Goal: Use online tool/utility: Utilize a website feature to perform a specific function

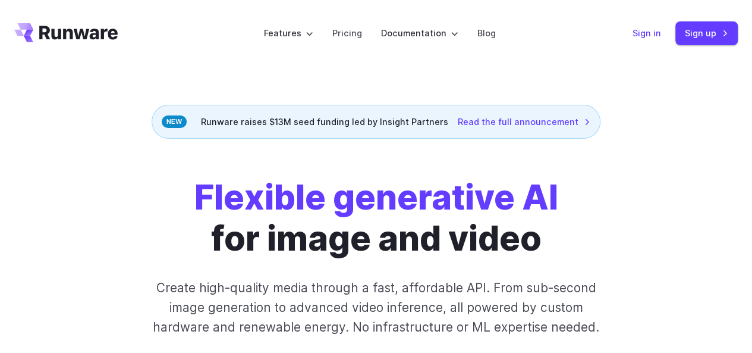
click at [645, 28] on link "Sign in" at bounding box center [647, 33] width 29 height 14
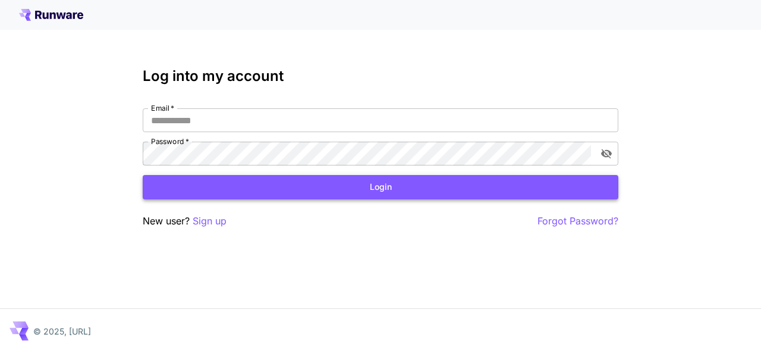
type input "**********"
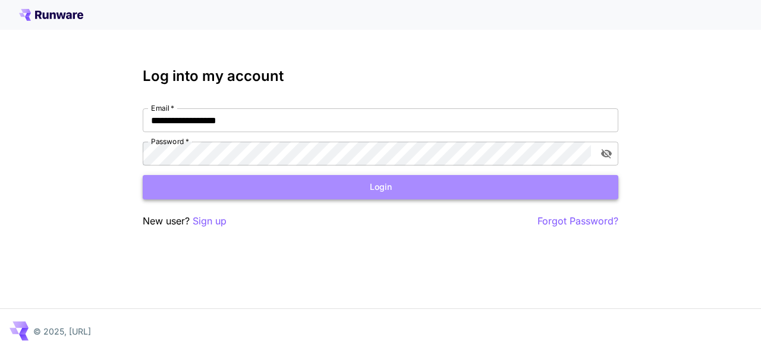
click at [375, 187] on button "Login" at bounding box center [381, 187] width 476 height 24
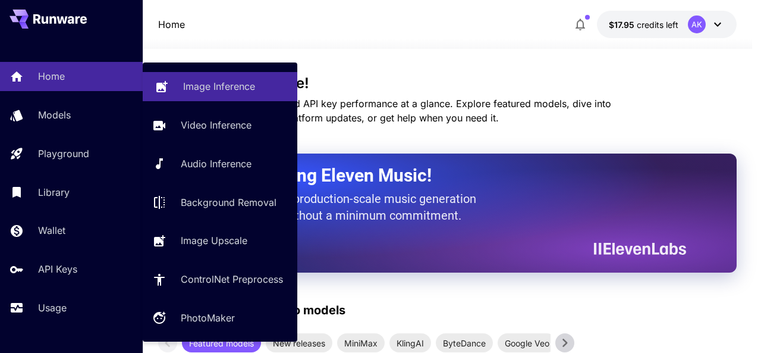
click at [208, 89] on p "Image Inference" at bounding box center [219, 86] width 72 height 14
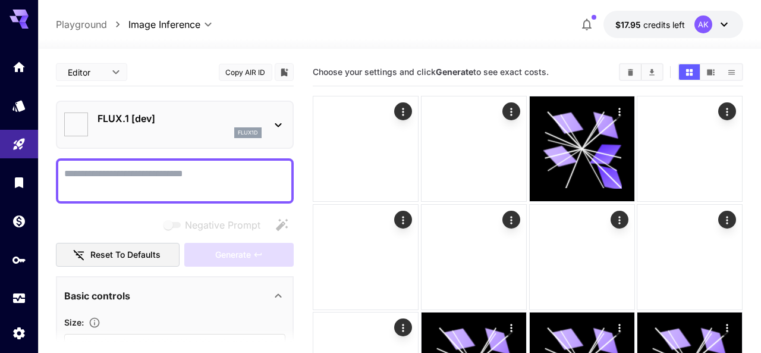
type input "**********"
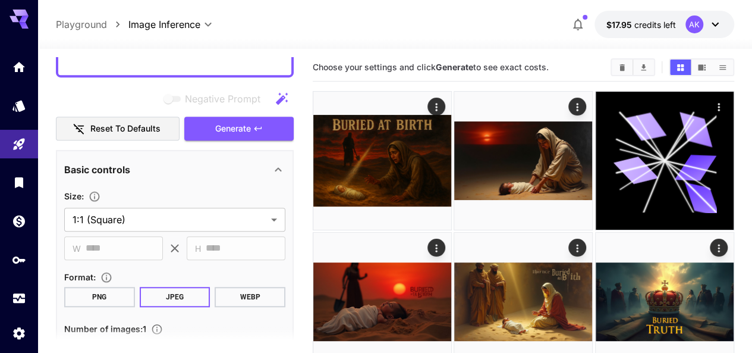
scroll to position [315, 0]
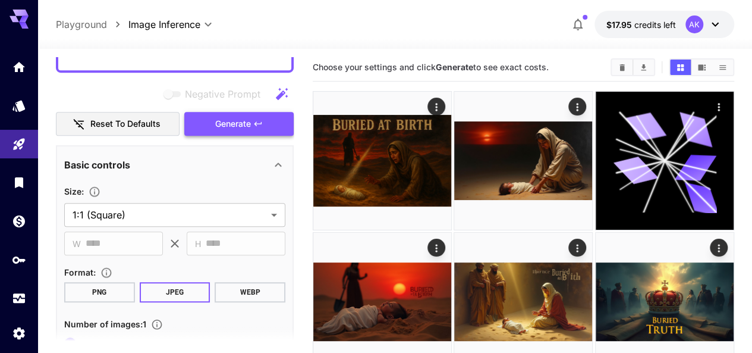
type textarea "**********"
click at [210, 125] on button "Generate" at bounding box center [238, 124] width 109 height 24
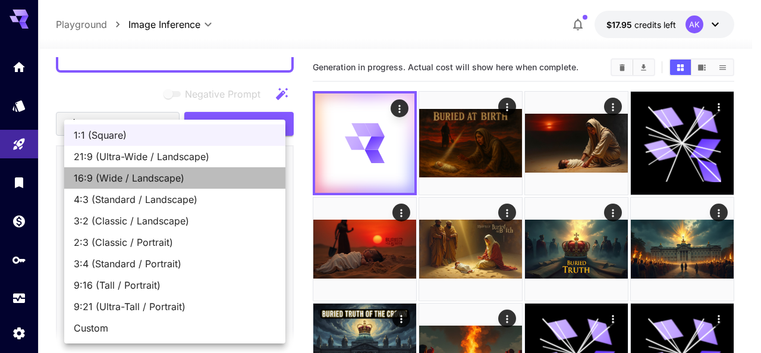
click at [176, 173] on span "16:9 (Wide / Landscape)" at bounding box center [175, 178] width 202 height 14
type input "**********"
type input "****"
type input "***"
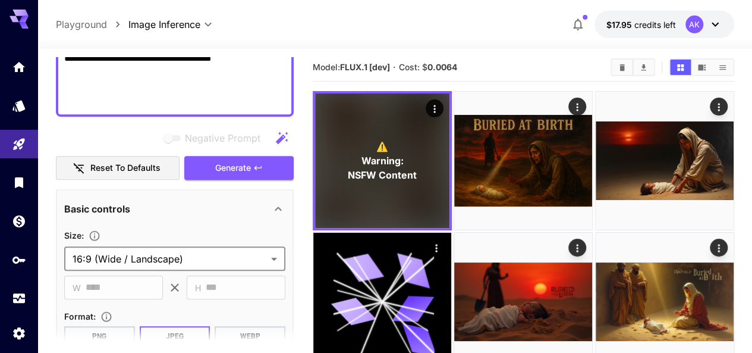
scroll to position [263, 0]
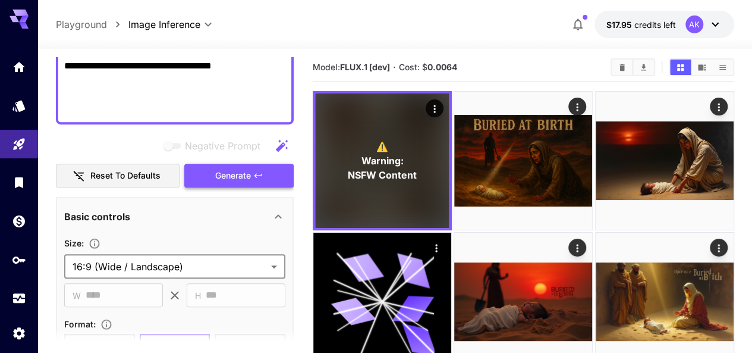
click at [227, 172] on span "Generate" at bounding box center [233, 175] width 36 height 15
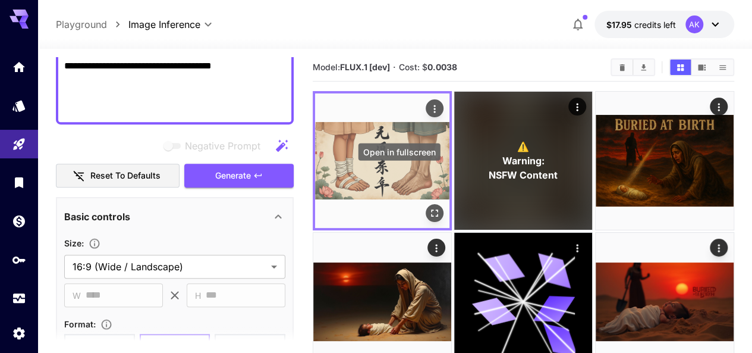
click at [429, 207] on icon "Open in fullscreen" at bounding box center [435, 213] width 12 height 12
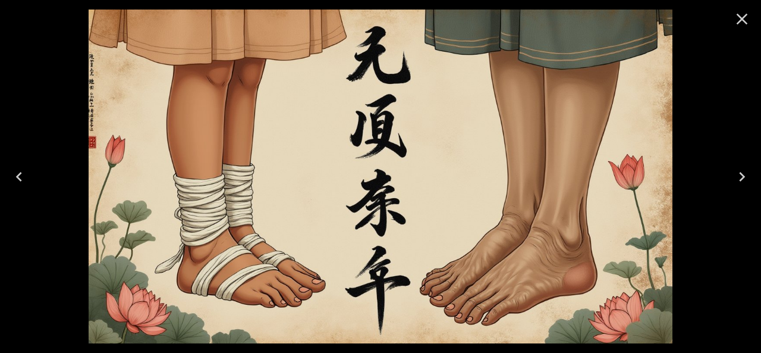
click at [747, 24] on icon "Close" at bounding box center [742, 19] width 19 height 19
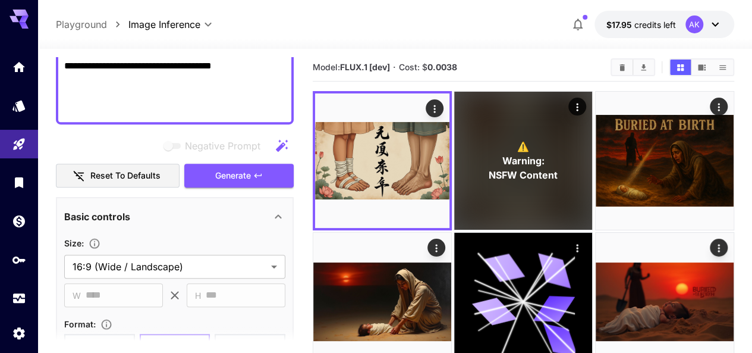
click at [131, 102] on textarea "**********" at bounding box center [174, 9] width 221 height 214
paste textarea
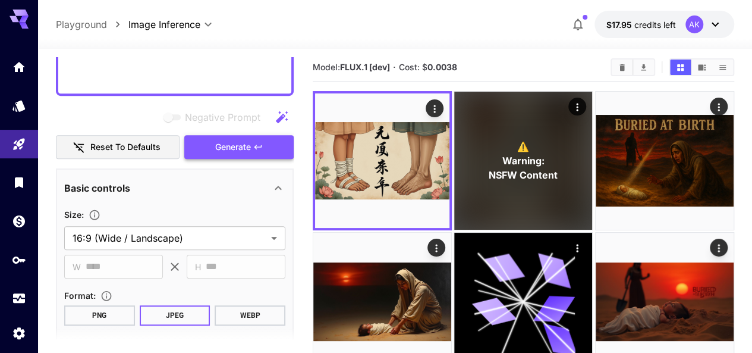
click at [224, 148] on span "Generate" at bounding box center [233, 147] width 36 height 15
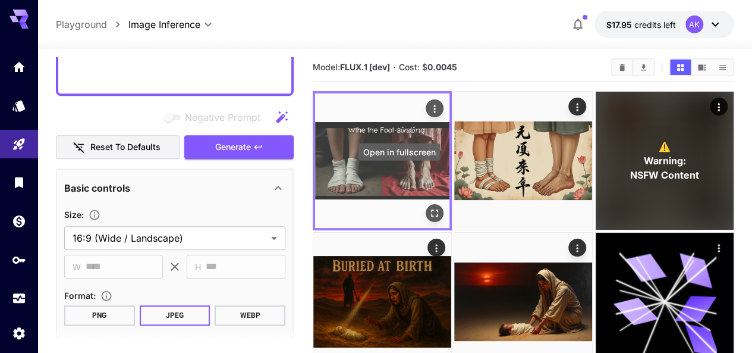
click at [431, 209] on icon "Open in fullscreen" at bounding box center [434, 212] width 7 height 7
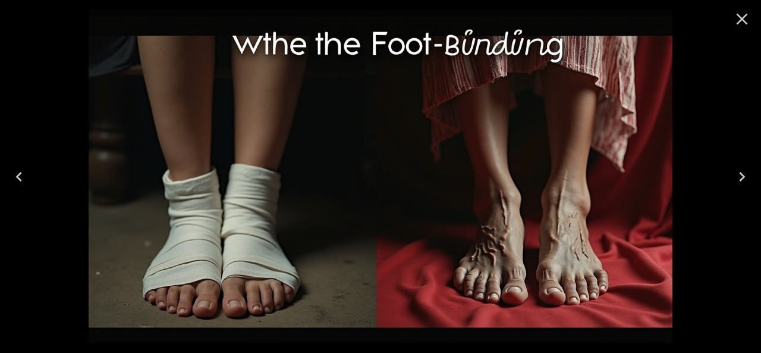
click at [747, 17] on icon "Close" at bounding box center [742, 19] width 19 height 19
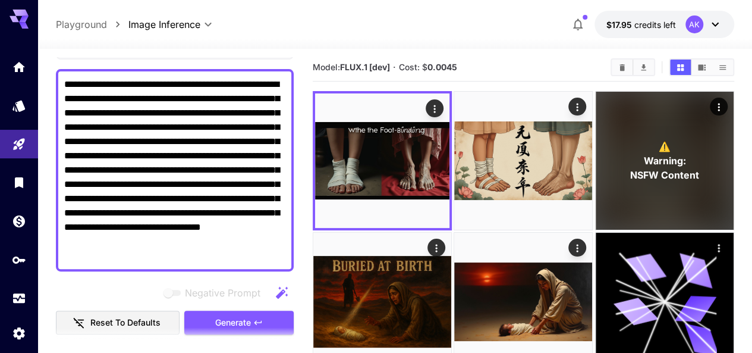
scroll to position [80, 0]
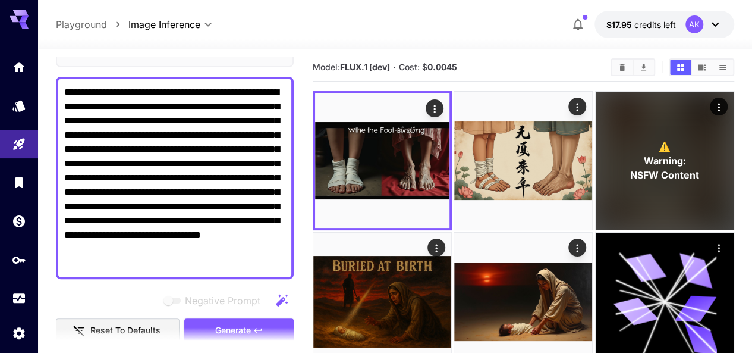
click at [171, 121] on textarea "**********" at bounding box center [174, 178] width 221 height 186
paste textarea "**********"
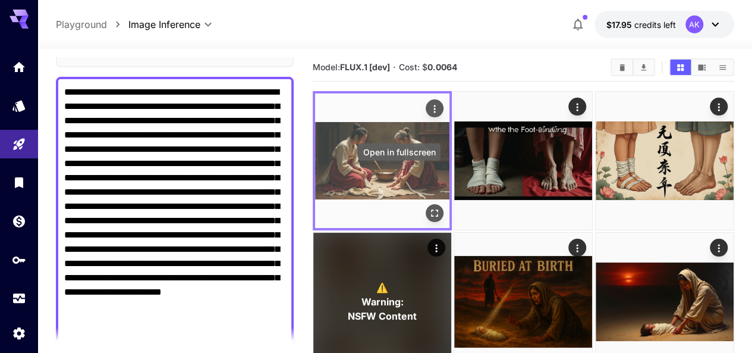
type textarea "**********"
click at [429, 207] on icon "Open in fullscreen" at bounding box center [435, 213] width 12 height 12
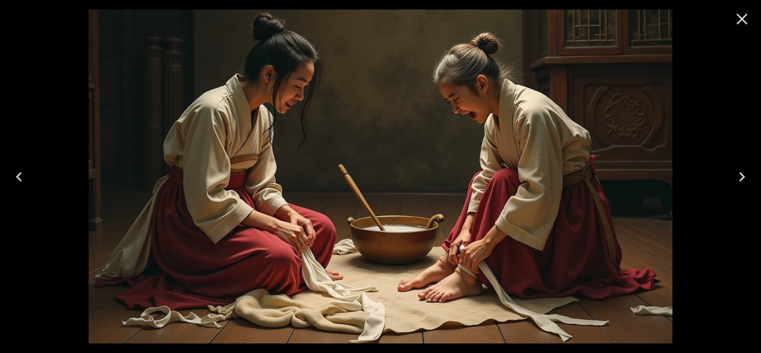
click at [740, 21] on icon "Close" at bounding box center [742, 19] width 11 height 11
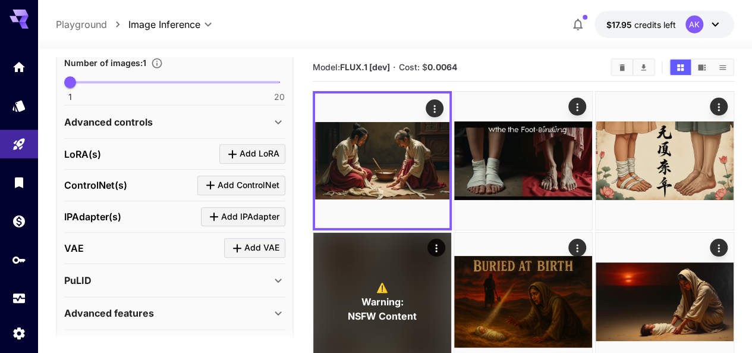
scroll to position [620, 0]
click at [278, 115] on icon at bounding box center [278, 121] width 14 height 14
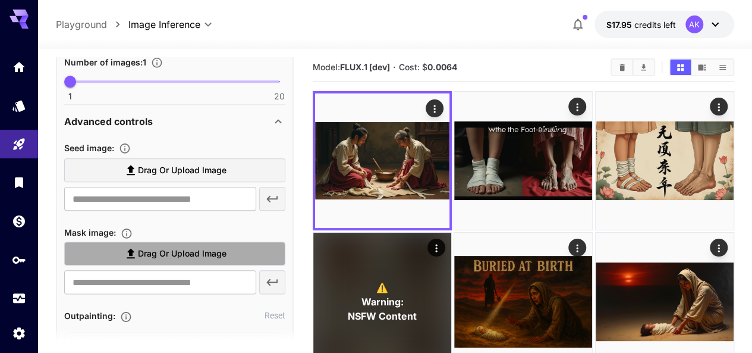
click at [166, 255] on span "Drag or upload image" at bounding box center [182, 253] width 89 height 15
click at [0, 0] on input "Drag or upload image" at bounding box center [0, 0] width 0 height 0
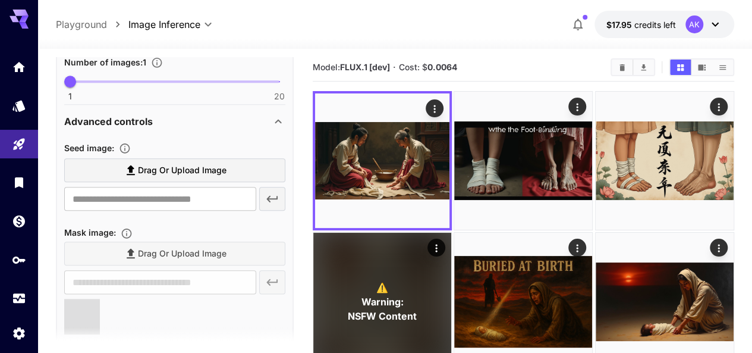
type input "**********"
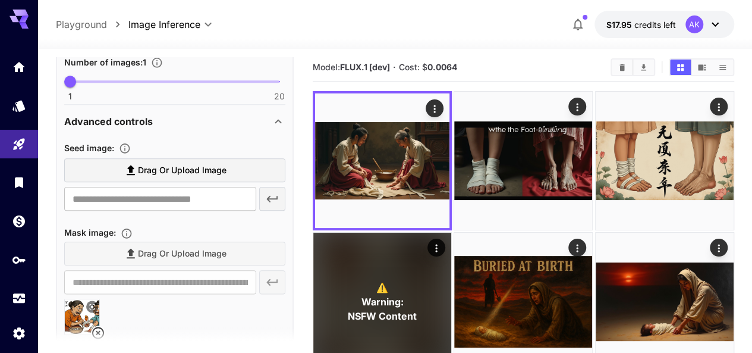
click at [162, 256] on div "Drag or upload image" at bounding box center [174, 253] width 221 height 24
click at [136, 251] on div "Drag or upload image" at bounding box center [174, 253] width 221 height 24
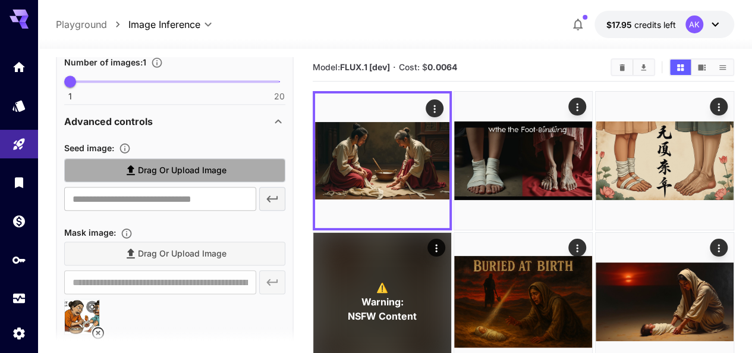
click at [218, 167] on span "Drag or upload image" at bounding box center [182, 170] width 89 height 15
click at [0, 0] on input "Drag or upload image" at bounding box center [0, 0] width 0 height 0
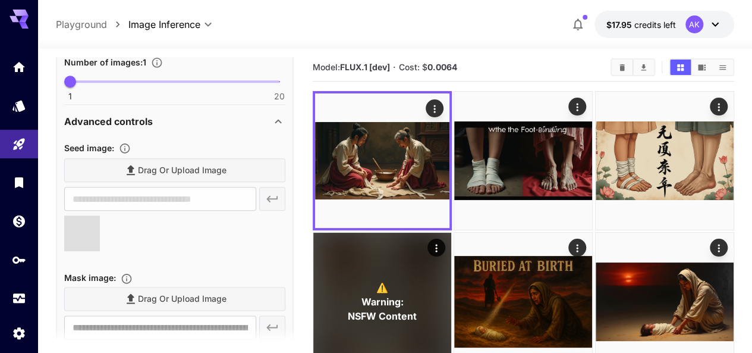
type input "**********"
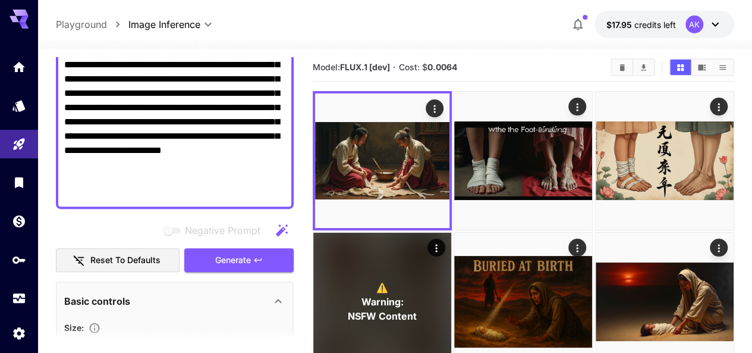
scroll to position [214, 0]
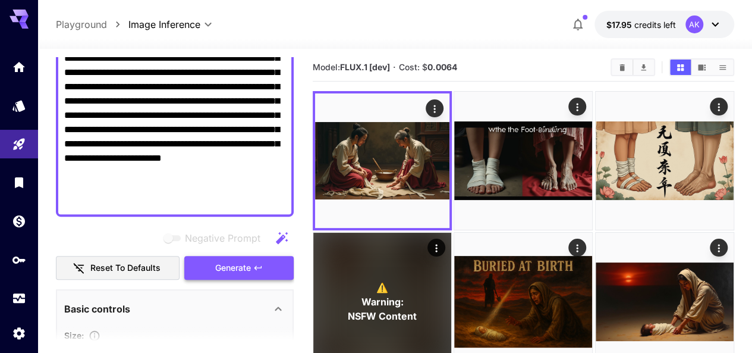
click at [232, 274] on span "Generate" at bounding box center [233, 267] width 36 height 15
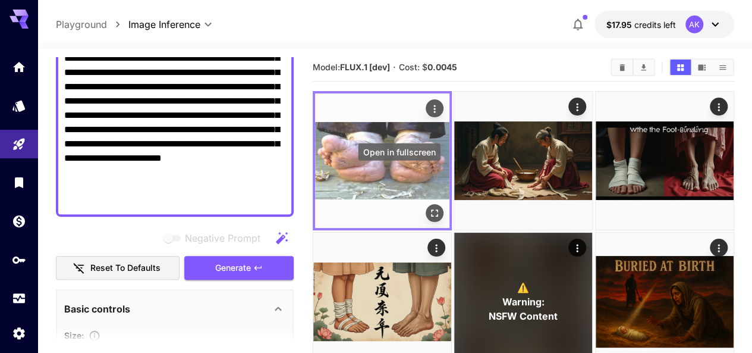
click at [429, 207] on icon "Open in fullscreen" at bounding box center [435, 213] width 12 height 12
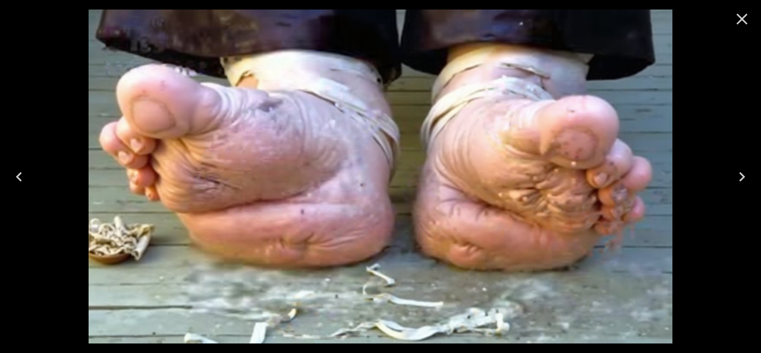
click at [739, 20] on icon "Close" at bounding box center [742, 19] width 19 height 19
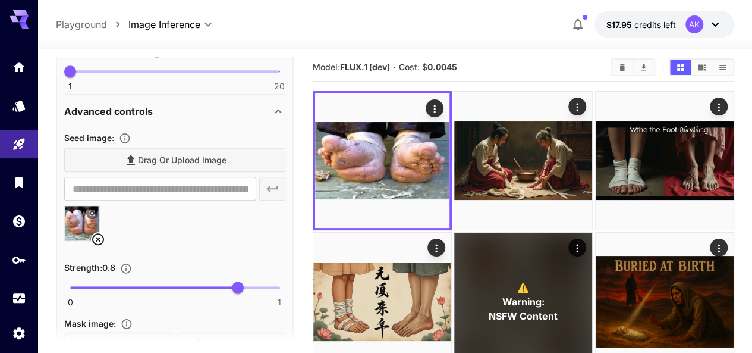
scroll to position [630, 0]
click at [98, 237] on icon at bounding box center [98, 238] width 12 height 12
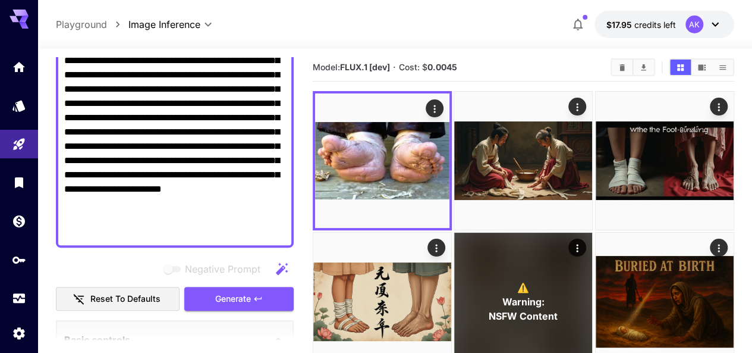
scroll to position [183, 0]
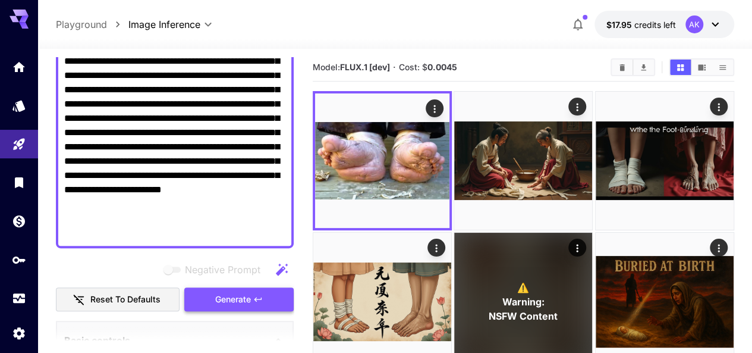
click at [227, 294] on span "Generate" at bounding box center [233, 299] width 36 height 15
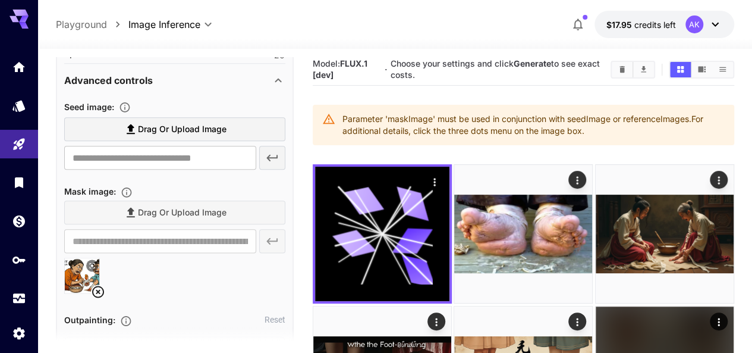
scroll to position [667, 0]
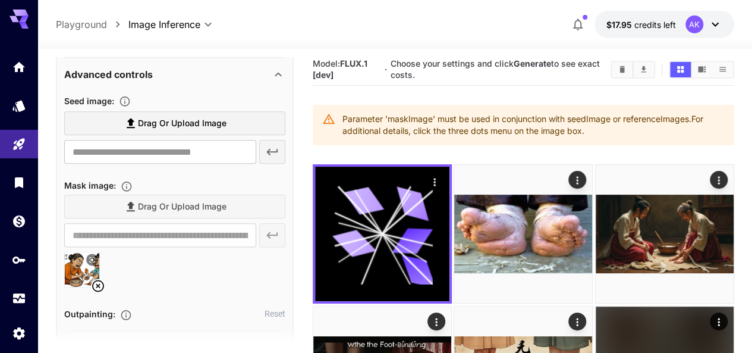
click at [93, 279] on icon at bounding box center [98, 285] width 14 height 14
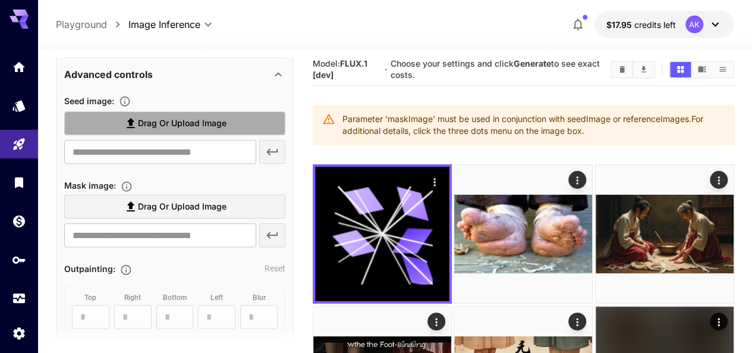
click at [158, 116] on span "Drag or upload image" at bounding box center [182, 123] width 89 height 15
click at [0, 0] on input "Drag or upload image" at bounding box center [0, 0] width 0 height 0
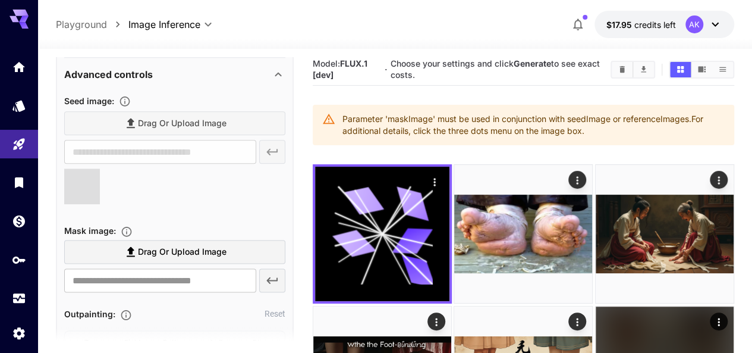
type input "**********"
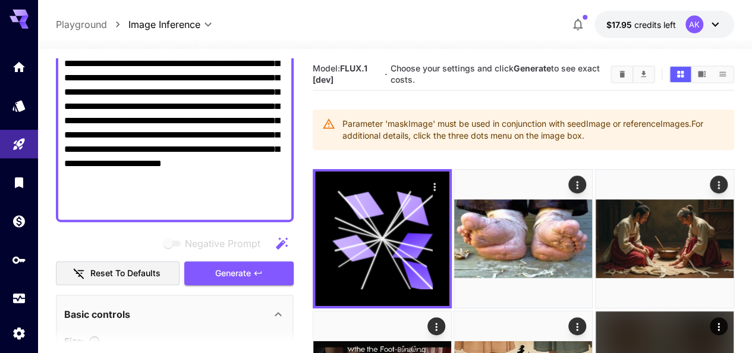
scroll to position [201, 0]
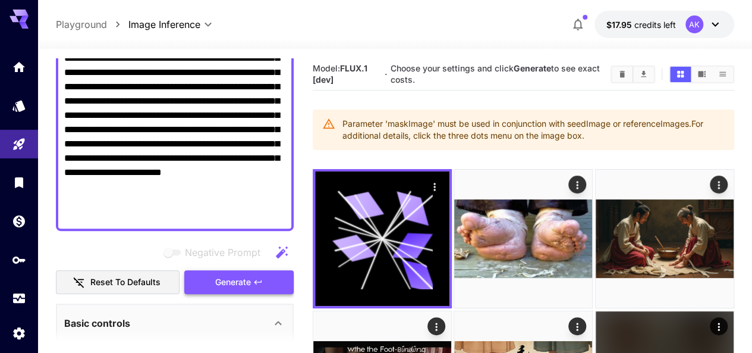
click at [224, 279] on span "Generate" at bounding box center [233, 282] width 36 height 15
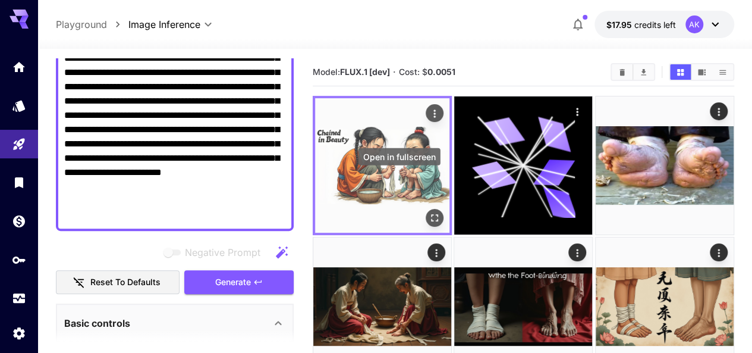
click at [431, 214] on icon "Open in fullscreen" at bounding box center [434, 217] width 7 height 7
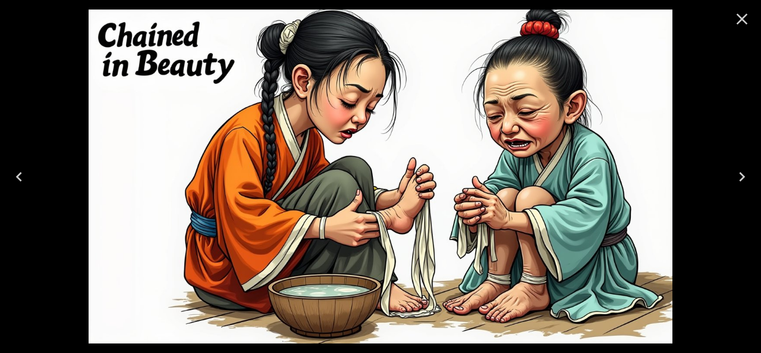
click at [747, 15] on icon "Close" at bounding box center [742, 19] width 19 height 19
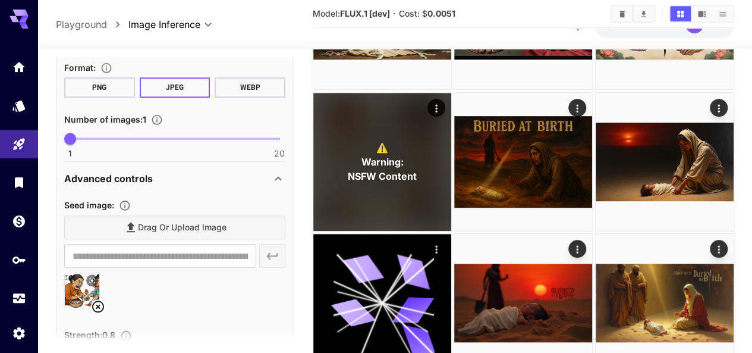
scroll to position [613, 0]
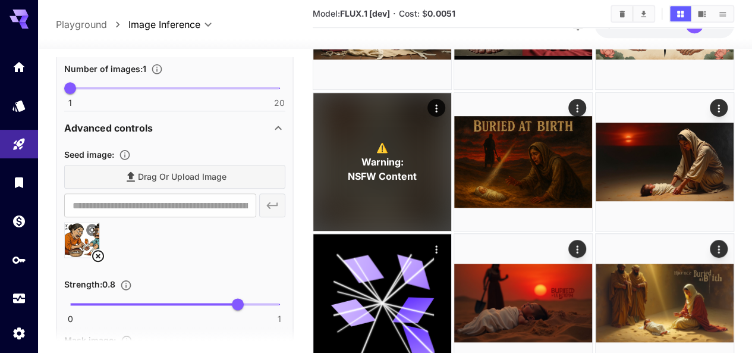
click at [98, 252] on icon at bounding box center [98, 256] width 14 height 14
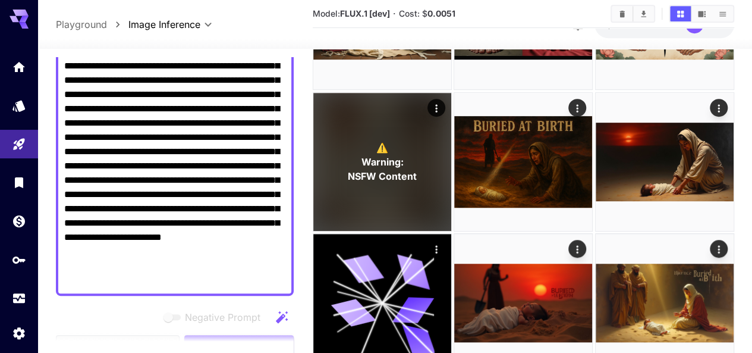
scroll to position [127, 0]
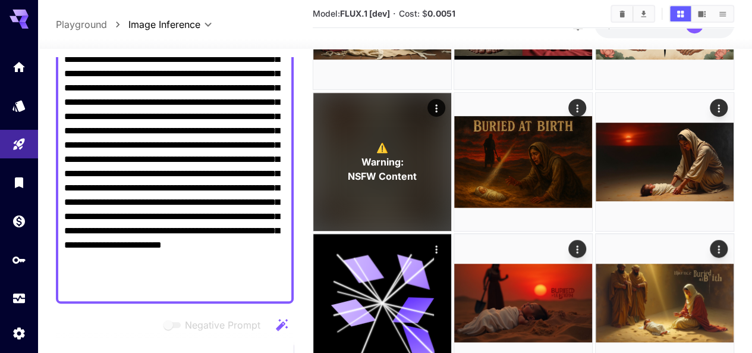
click at [190, 137] on textarea "**********" at bounding box center [174, 166] width 221 height 257
paste textarea "**********"
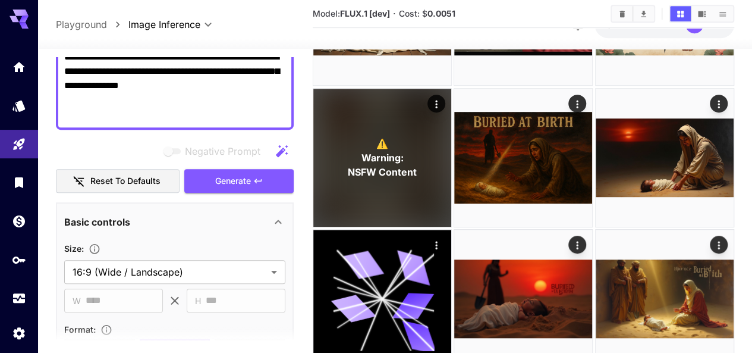
scroll to position [387, 0]
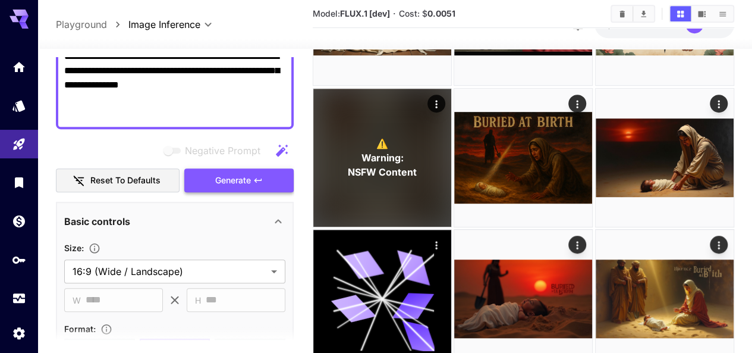
type textarea "**********"
click at [231, 180] on span "Generate" at bounding box center [233, 180] width 36 height 15
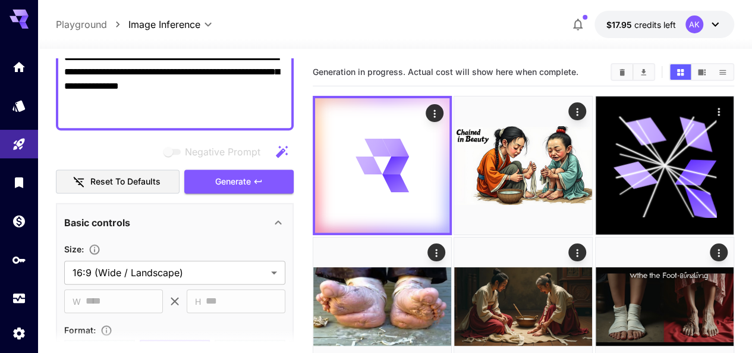
scroll to position [0, 0]
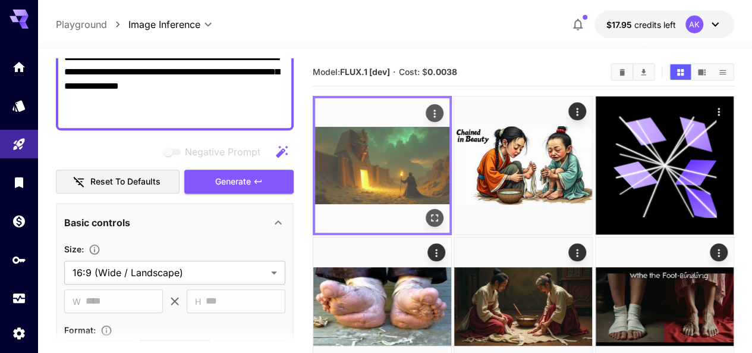
click at [382, 157] on img at bounding box center [382, 165] width 134 height 134
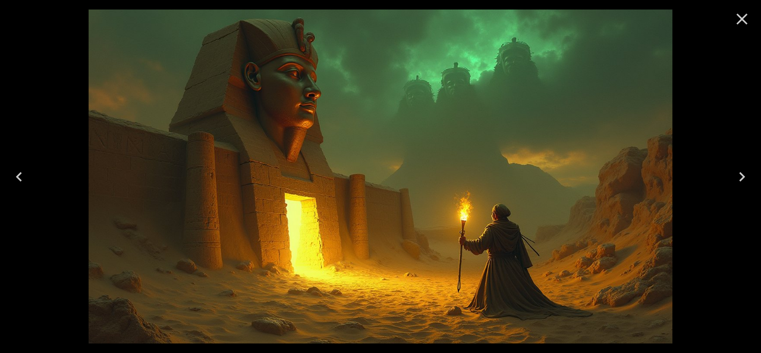
scroll to position [387, 0]
click at [740, 21] on icon "Close" at bounding box center [742, 19] width 11 height 11
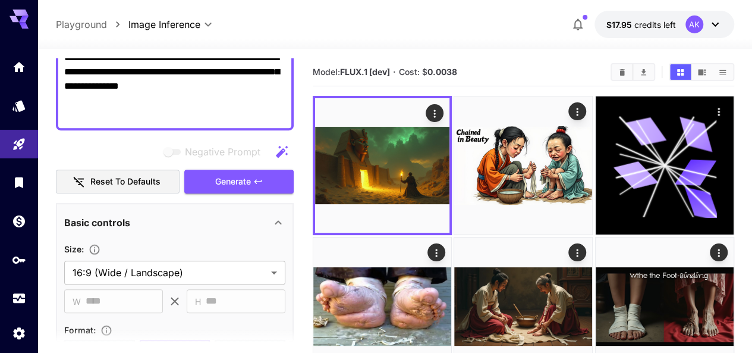
paste textarea "**********"
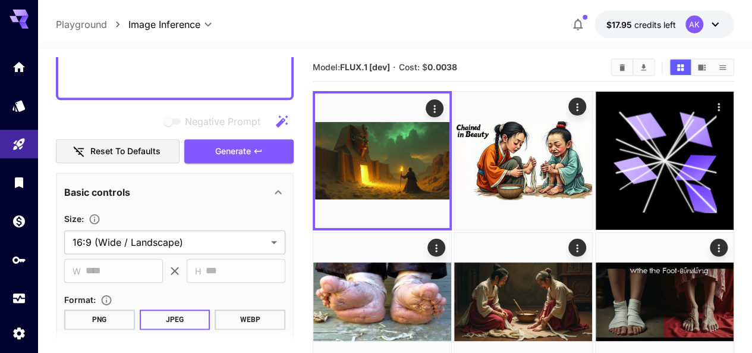
scroll to position [475, 0]
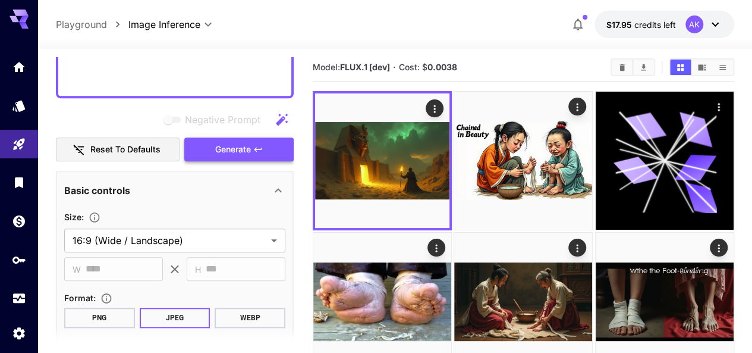
click at [220, 148] on span "Generate" at bounding box center [233, 149] width 36 height 15
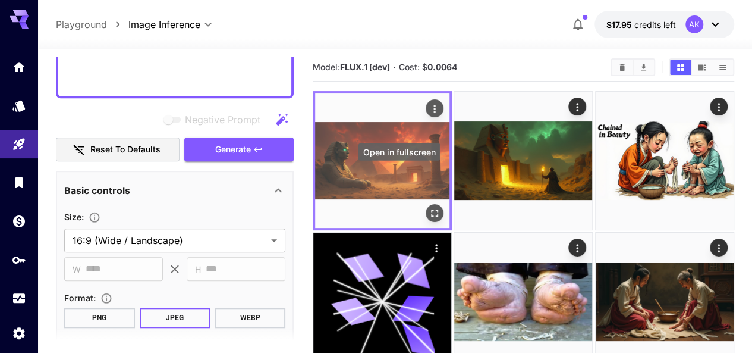
click at [431, 209] on icon "Open in fullscreen" at bounding box center [434, 212] width 7 height 7
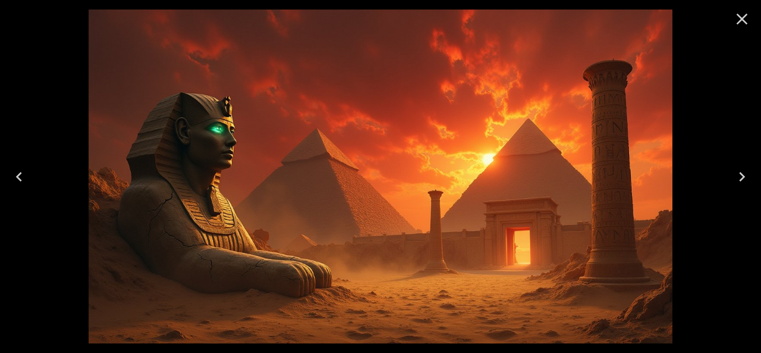
click at [742, 18] on icon "Close" at bounding box center [742, 19] width 11 height 11
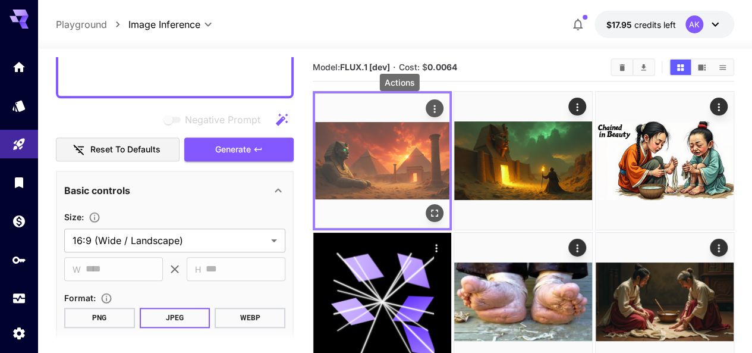
click at [429, 110] on icon "Actions" at bounding box center [435, 109] width 12 height 12
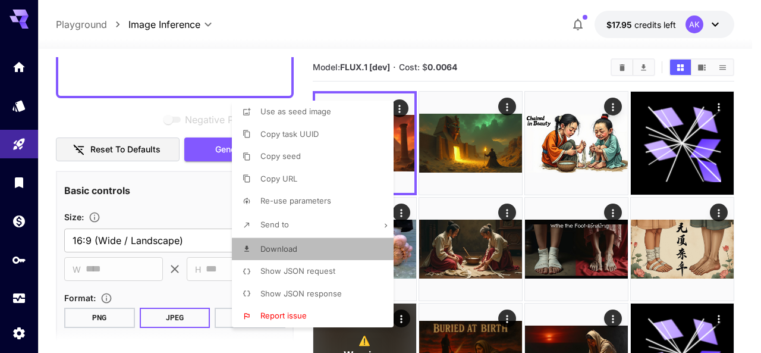
click at [294, 247] on span "Download" at bounding box center [278, 249] width 37 height 10
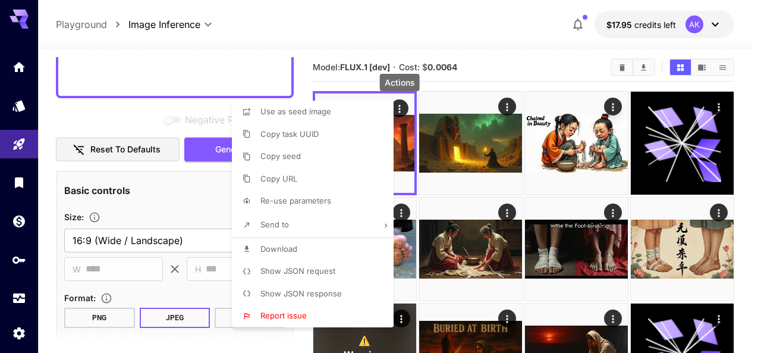
click at [460, 99] on div at bounding box center [380, 176] width 761 height 353
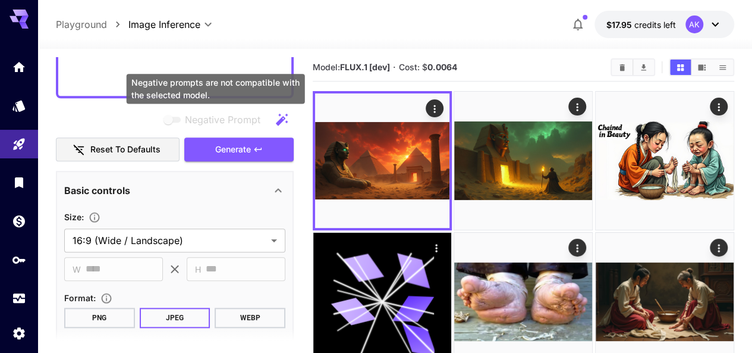
click at [170, 121] on span "Negative prompts are not compatible with the selected model." at bounding box center [172, 120] width 15 height 6
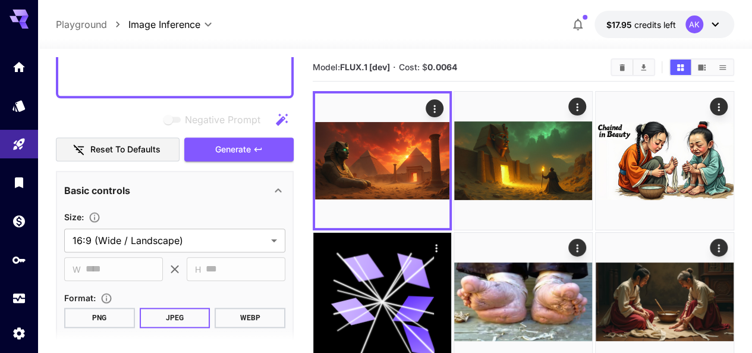
scroll to position [440, 0]
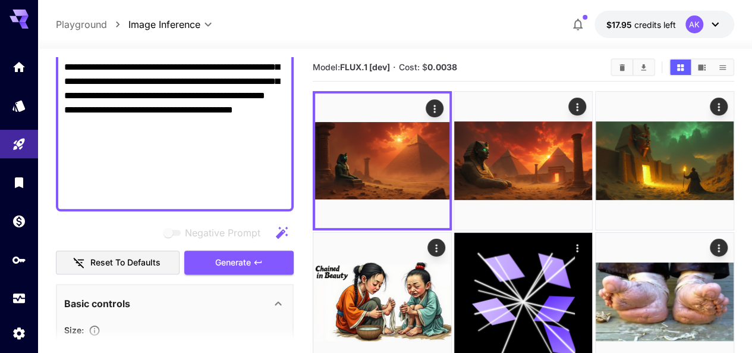
scroll to position [390, 0]
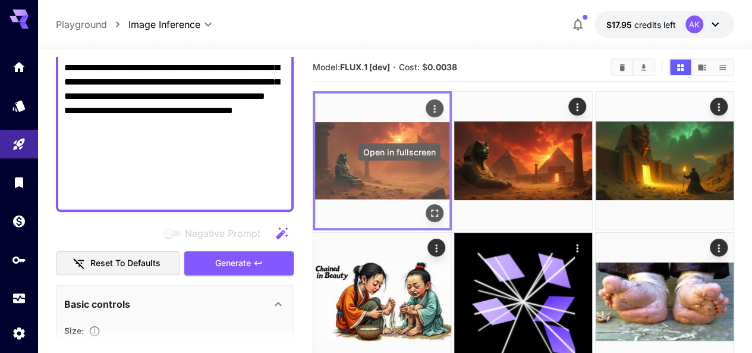
type textarea "**********"
click at [429, 207] on icon "Open in fullscreen" at bounding box center [435, 213] width 12 height 12
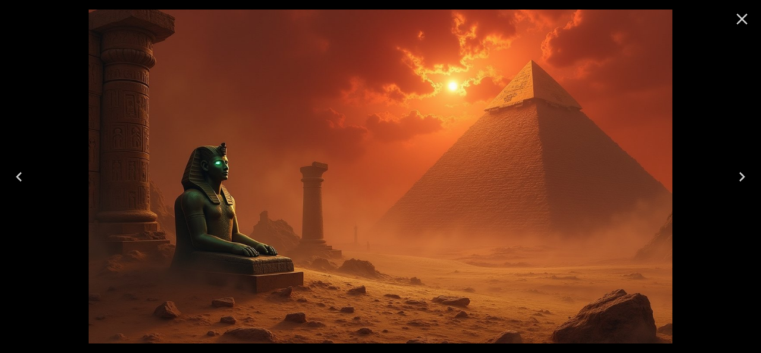
click at [738, 18] on icon "Close" at bounding box center [742, 19] width 19 height 19
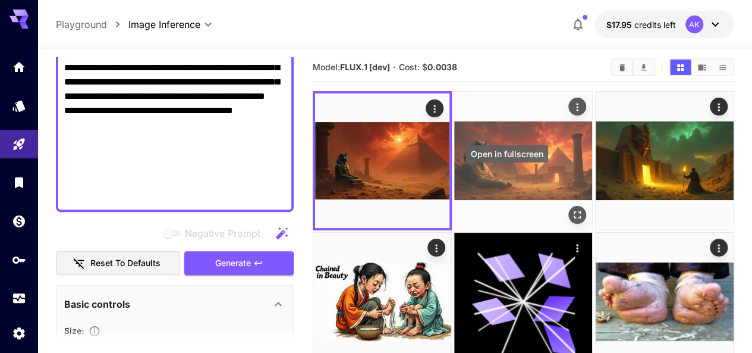
click at [574, 211] on icon "Open in fullscreen" at bounding box center [577, 214] width 7 height 7
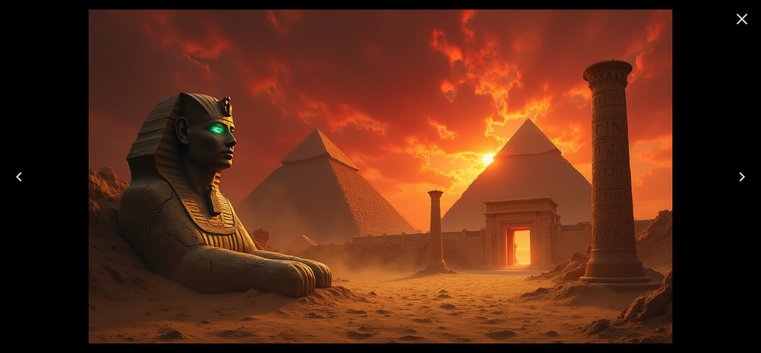
click at [745, 24] on icon "Close" at bounding box center [742, 19] width 19 height 19
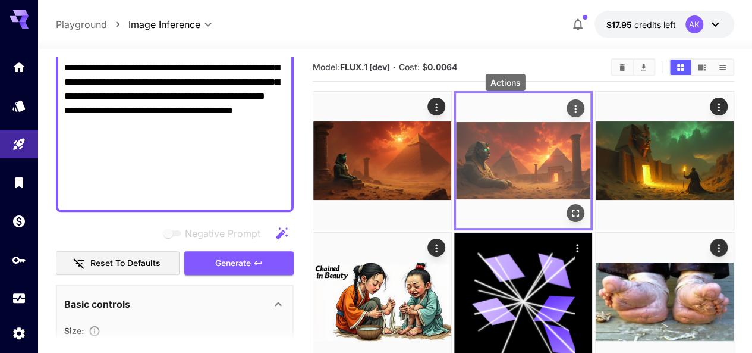
click at [575, 112] on icon "Actions" at bounding box center [576, 109] width 2 height 8
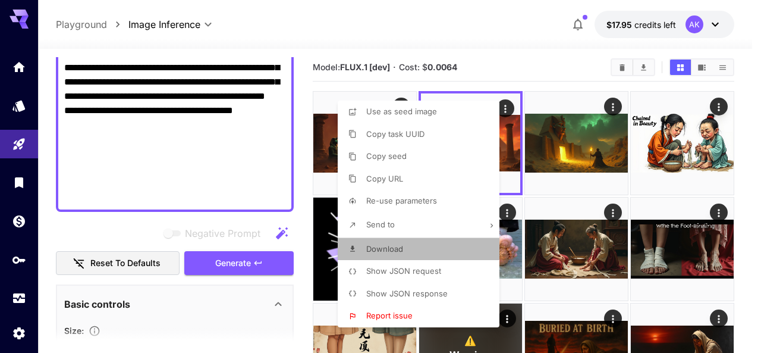
click at [366, 249] on span "Download" at bounding box center [384, 249] width 37 height 10
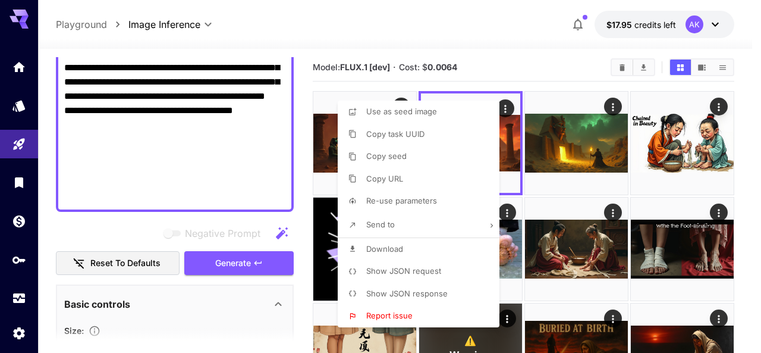
click at [303, 284] on div at bounding box center [380, 176] width 761 height 353
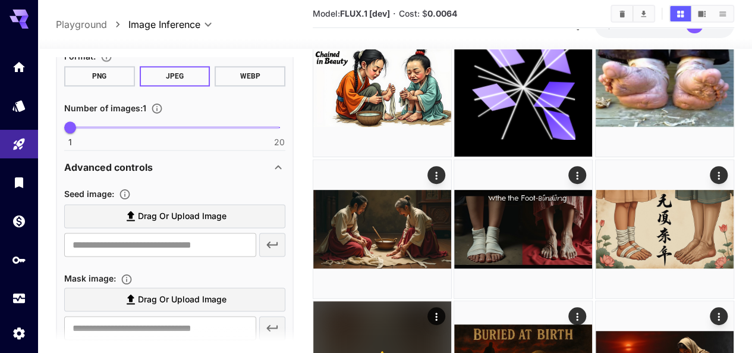
scroll to position [748, 0]
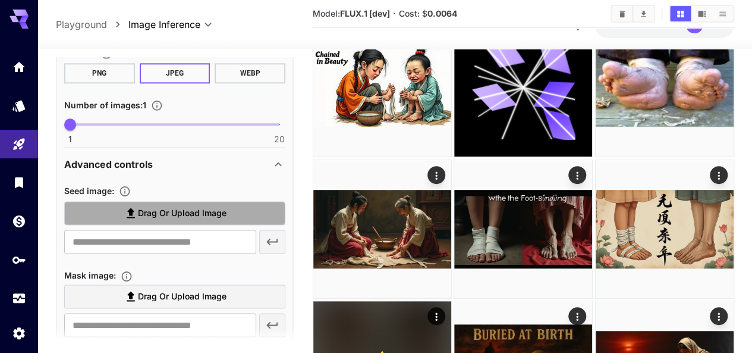
click at [159, 216] on span "Drag or upload image" at bounding box center [182, 213] width 89 height 15
click at [0, 0] on input "Drag or upload image" at bounding box center [0, 0] width 0 height 0
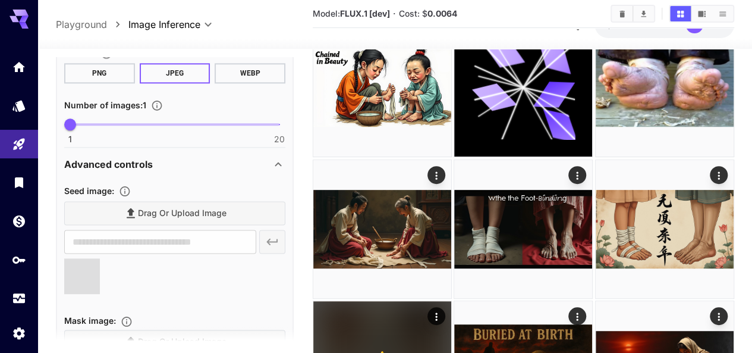
type input "**********"
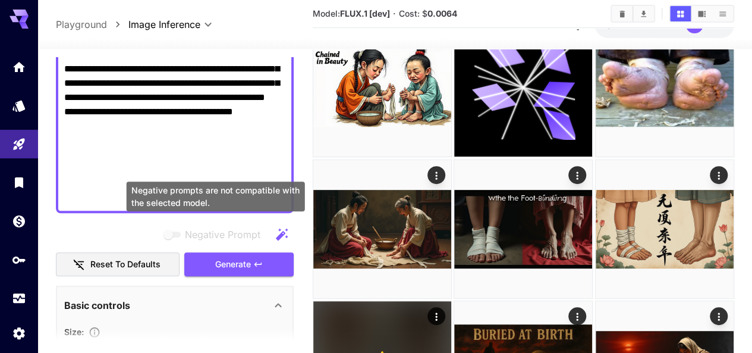
scroll to position [396, 0]
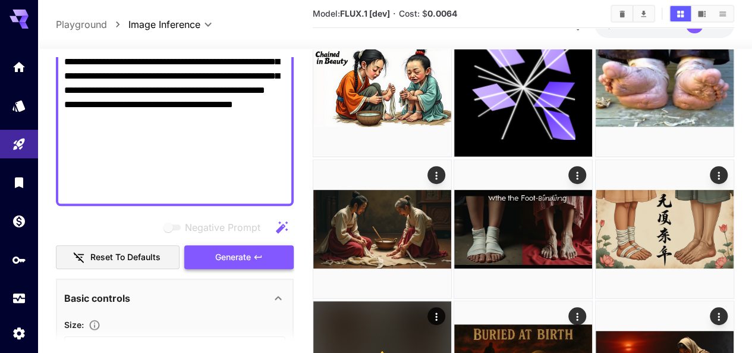
click at [232, 259] on span "Generate" at bounding box center [233, 257] width 36 height 15
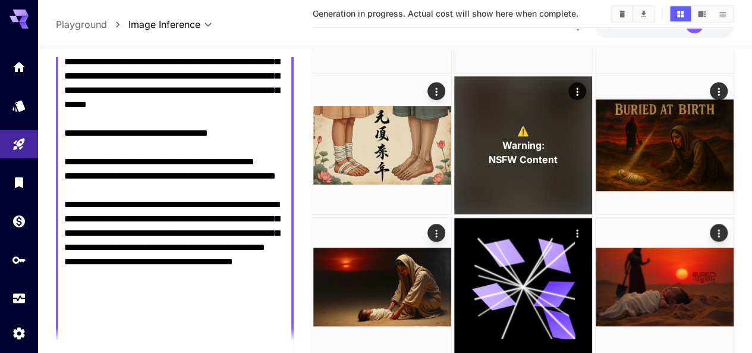
scroll to position [0, 0]
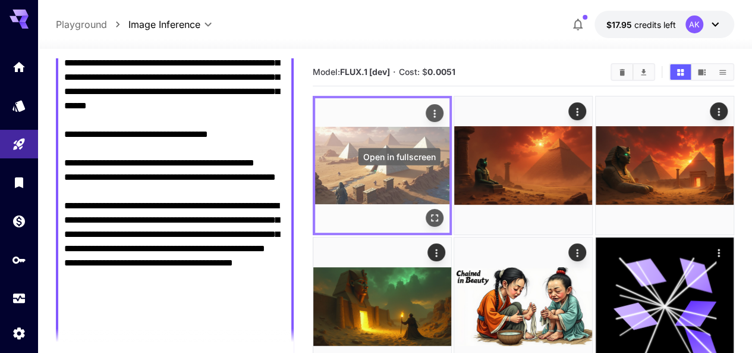
click at [429, 212] on icon "Open in fullscreen" at bounding box center [435, 218] width 12 height 12
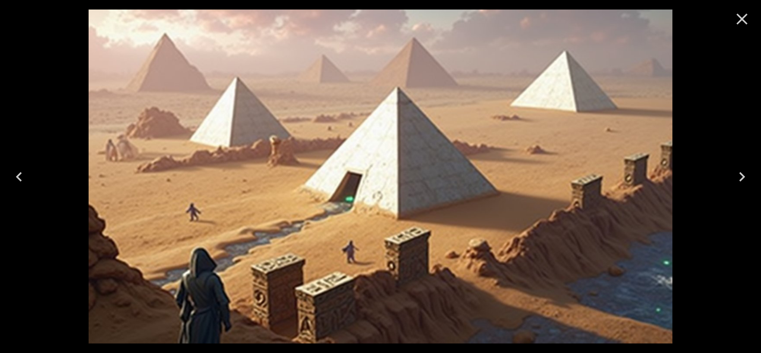
click at [740, 22] on icon "Close" at bounding box center [742, 19] width 11 height 11
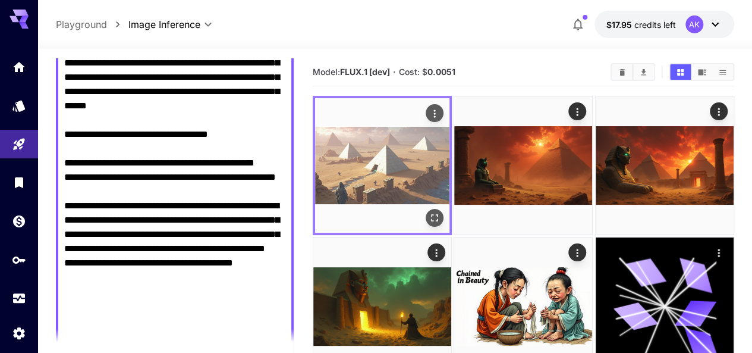
click at [385, 147] on img at bounding box center [382, 165] width 134 height 134
click at [429, 212] on icon "Open in fullscreen" at bounding box center [435, 218] width 12 height 12
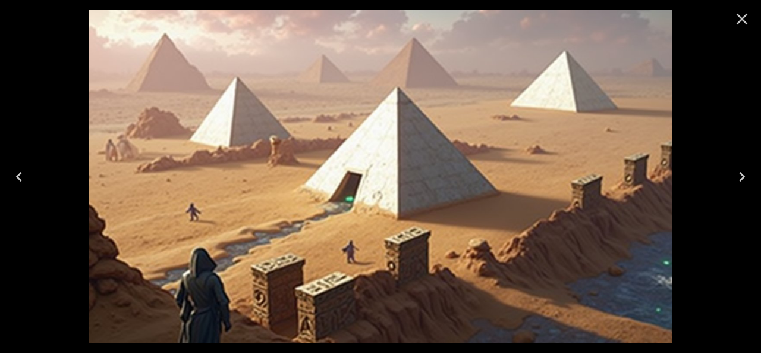
click at [739, 17] on icon "Close" at bounding box center [742, 19] width 19 height 19
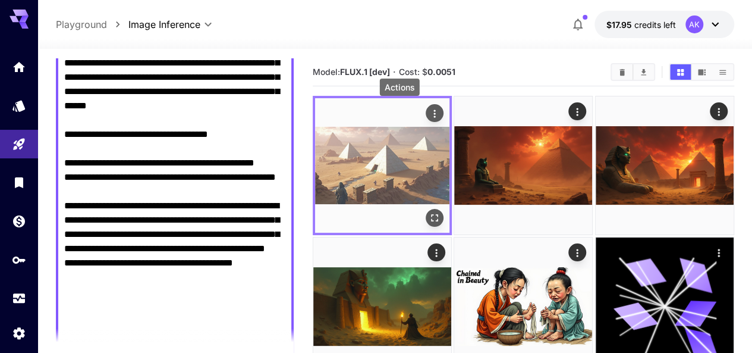
click at [429, 113] on icon "Actions" at bounding box center [435, 114] width 12 height 12
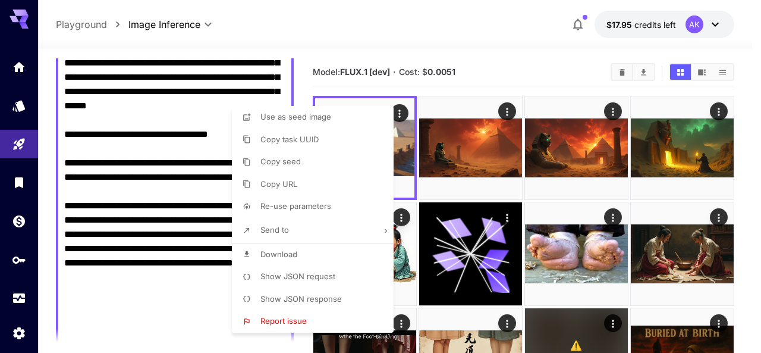
click at [149, 165] on div at bounding box center [380, 176] width 761 height 353
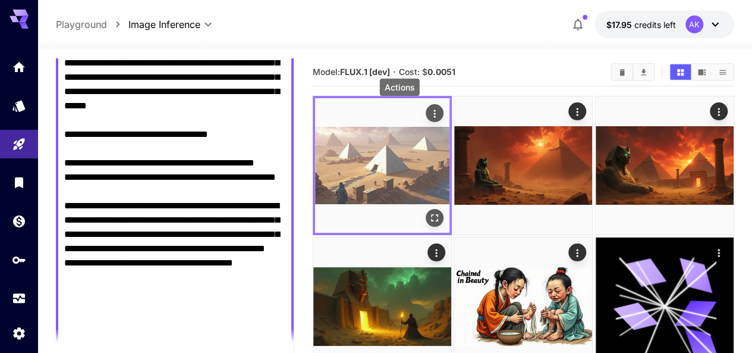
click at [429, 113] on icon "Actions" at bounding box center [435, 114] width 12 height 12
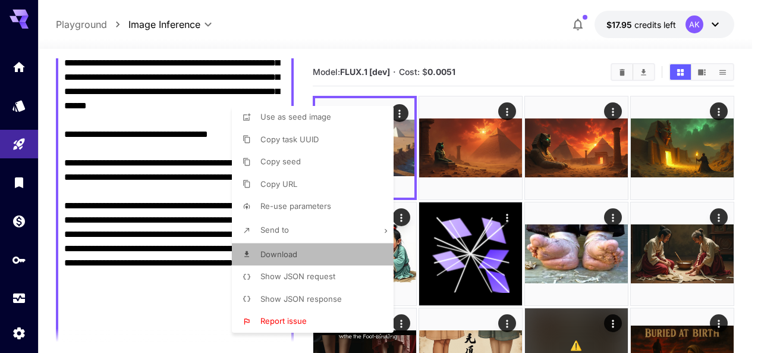
click at [293, 253] on span "Download" at bounding box center [278, 254] width 37 height 10
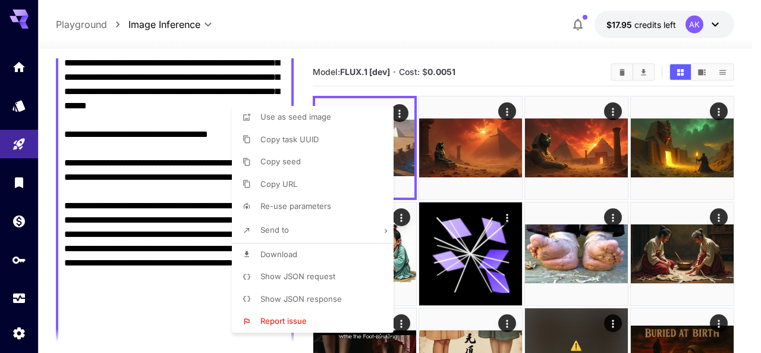
click at [446, 58] on div at bounding box center [380, 176] width 761 height 353
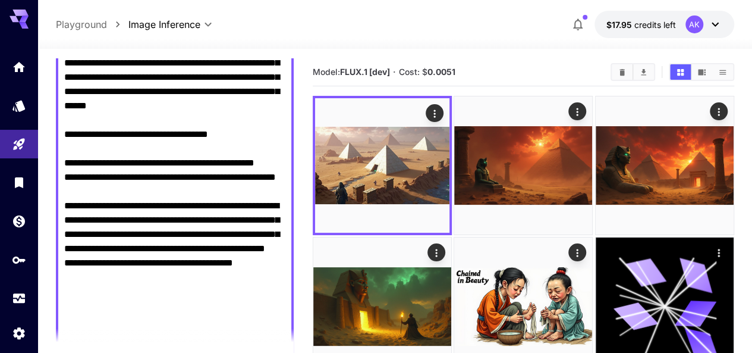
click at [446, 58] on div "Model: FLUX.1 [dev] · Cost: $ 0.0051" at bounding box center [524, 72] width 422 height 28
